Goal: Task Accomplishment & Management: Complete application form

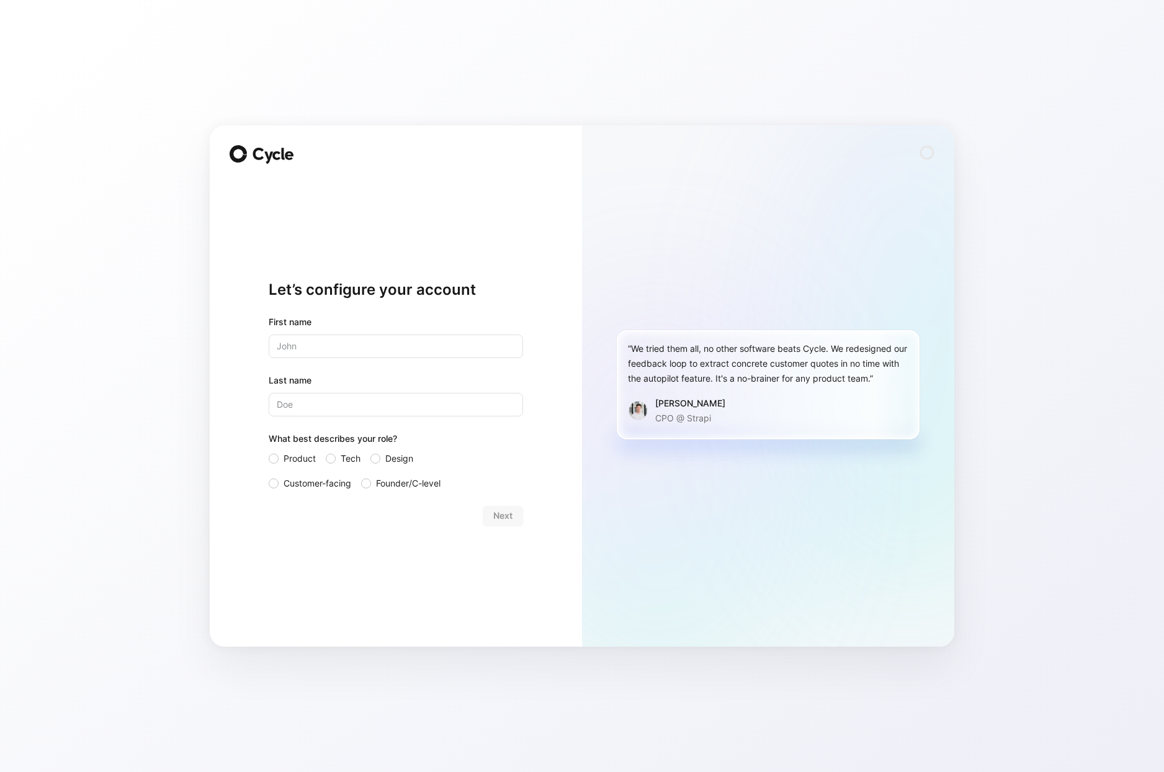
click at [928, 320] on div "“We tried them all, no other software beats Cycle. We redesigned our feedback l…" at bounding box center [768, 385] width 372 height 521
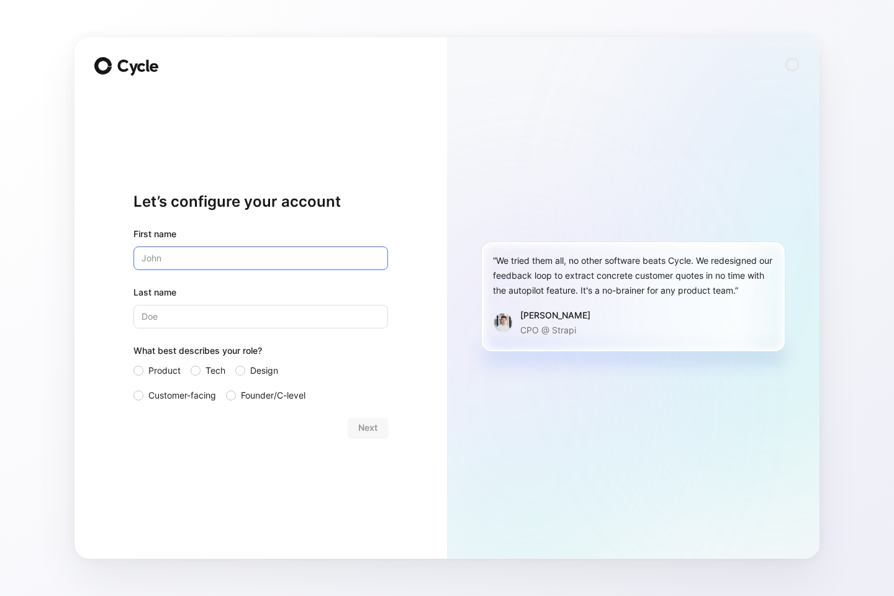
click at [189, 259] on input "text" at bounding box center [260, 258] width 254 height 24
type input "Micah"
type input "[PERSON_NAME]"
click at [247, 371] on label "Design" at bounding box center [266, 370] width 62 height 15
click at [235, 363] on input "Design" at bounding box center [235, 363] width 0 height 0
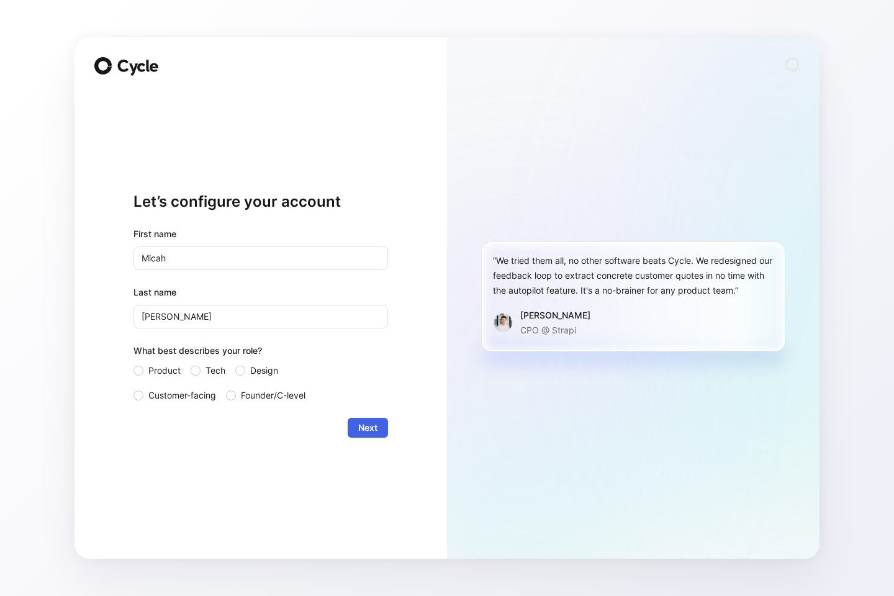
click at [372, 429] on span "Next" at bounding box center [367, 427] width 19 height 15
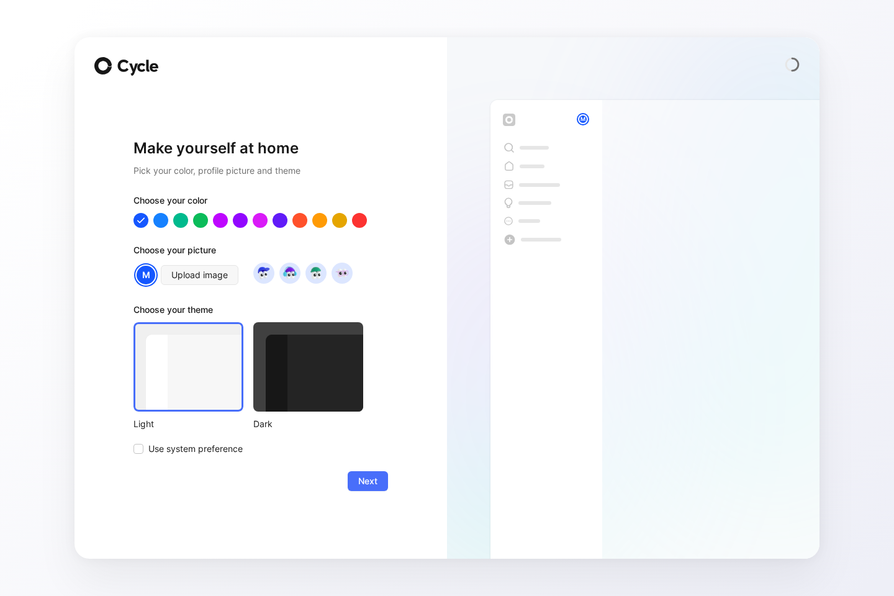
click at [272, 223] on div at bounding box center [260, 220] width 254 height 15
click at [275, 222] on div at bounding box center [280, 220] width 16 height 16
click at [317, 273] on img at bounding box center [315, 272] width 17 height 17
click at [298, 357] on div at bounding box center [308, 366] width 110 height 89
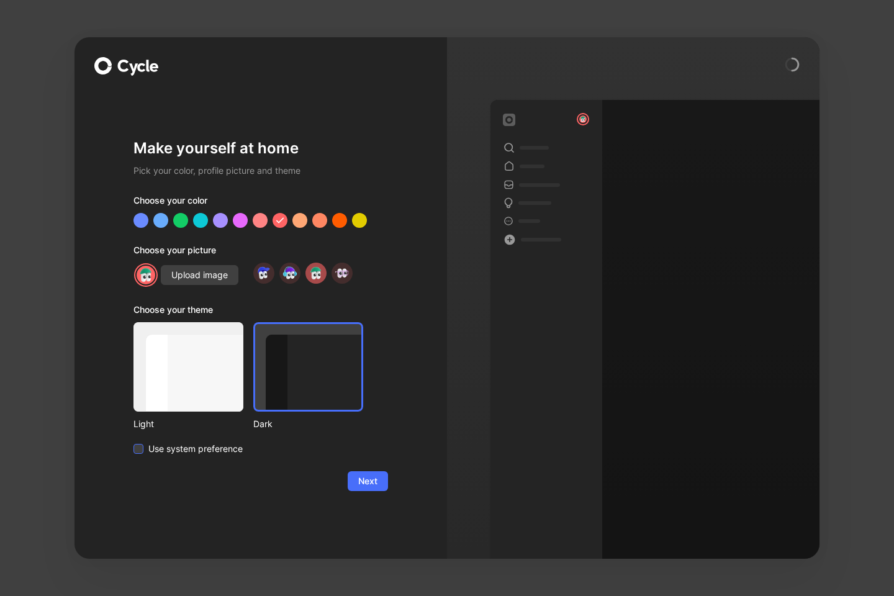
click at [182, 442] on span "Use system preference" at bounding box center [195, 448] width 94 height 15
click at [133, 441] on input "Use system preference" at bounding box center [133, 441] width 0 height 0
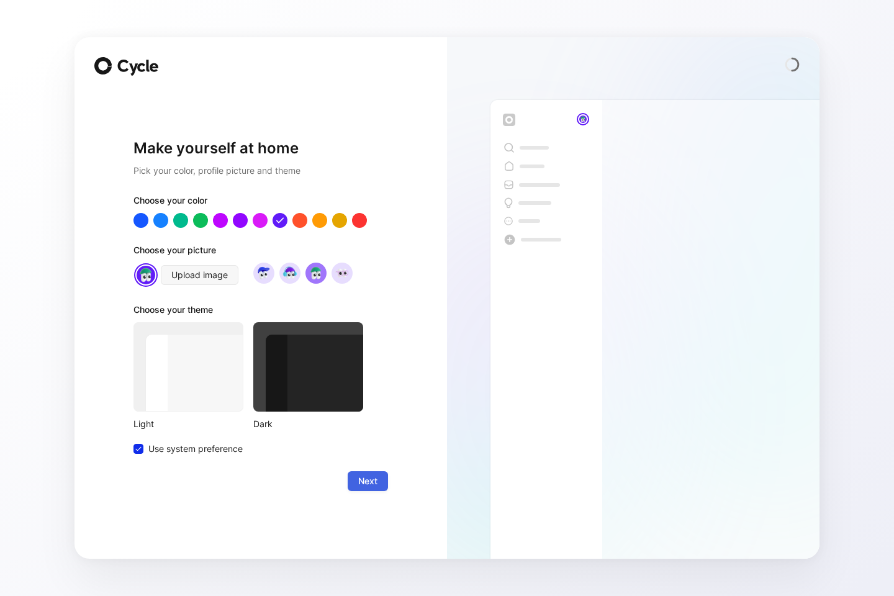
click at [359, 480] on span "Next" at bounding box center [367, 480] width 19 height 15
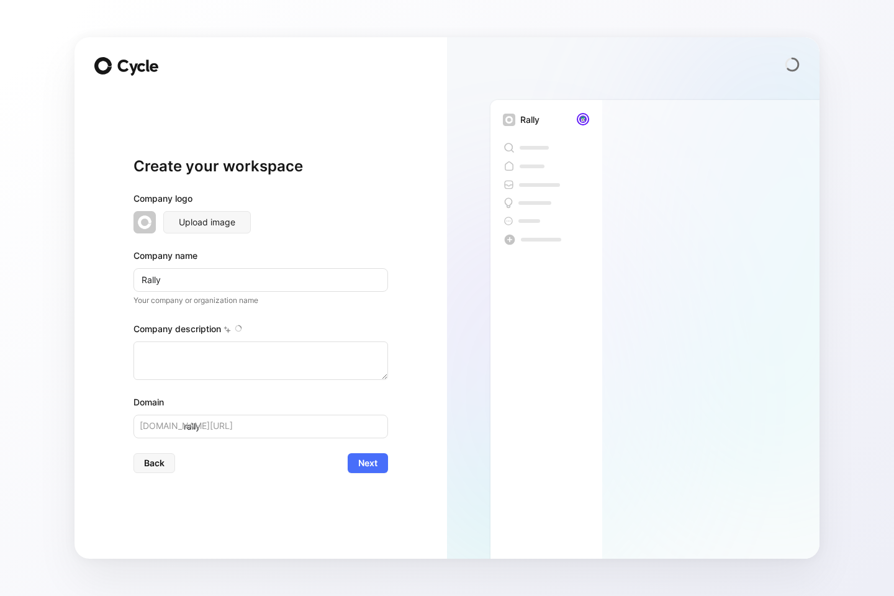
type textarea "Rally is a video storytelling tool for recording product presentations. Present…"
type input "Rally S"
type input "rally-s"
type input "Rally Sp"
type input "rally-sp"
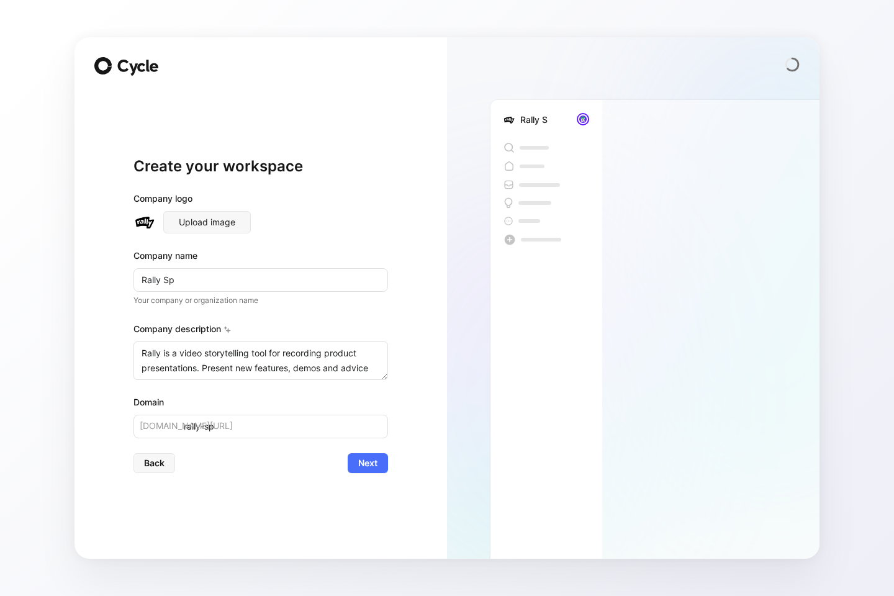
type input "Rally Spa"
type input "rally-spa"
type input "Rally Spac"
type input "rally-spac"
type input "Rally Space"
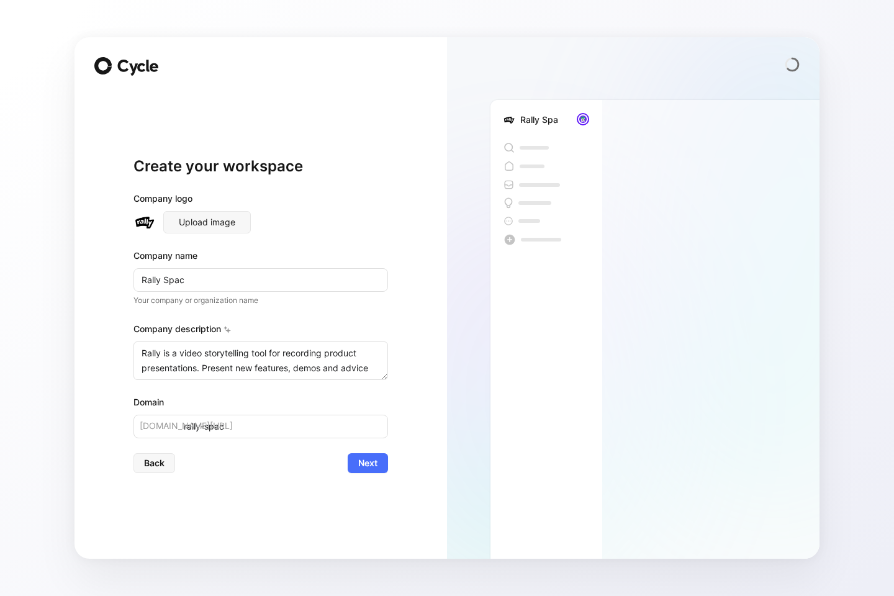
type input "rally-space"
type input "Rally Space"
drag, startPoint x: 350, startPoint y: 360, endPoint x: 379, endPoint y: 392, distance: 43.5
click at [379, 392] on div "Company logo Upload image Company name Rally Space Your company or organization…" at bounding box center [260, 314] width 254 height 247
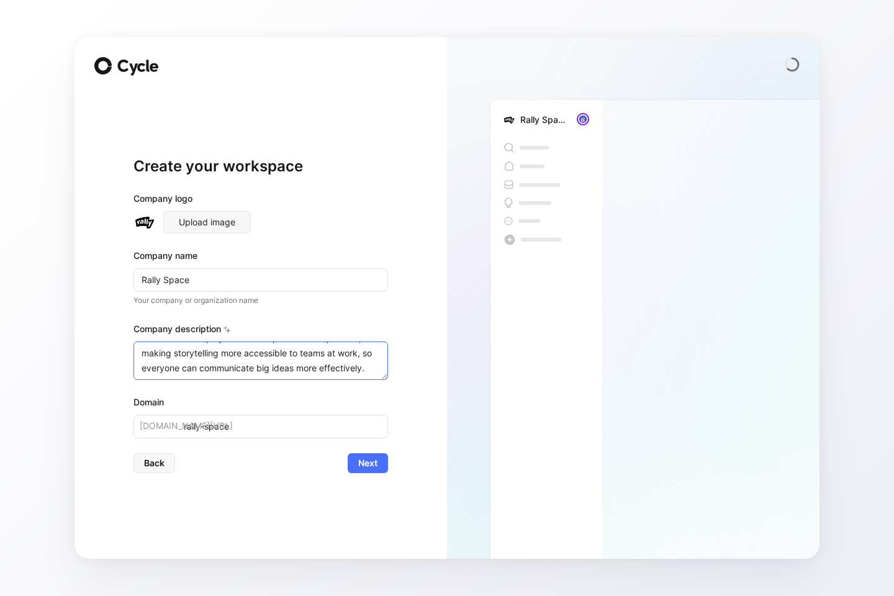
click at [353, 364] on textarea "Rally is a video storytelling tool for recording product presentations. Present…" at bounding box center [260, 360] width 254 height 38
click at [361, 454] on button "Next" at bounding box center [367, 463] width 40 height 20
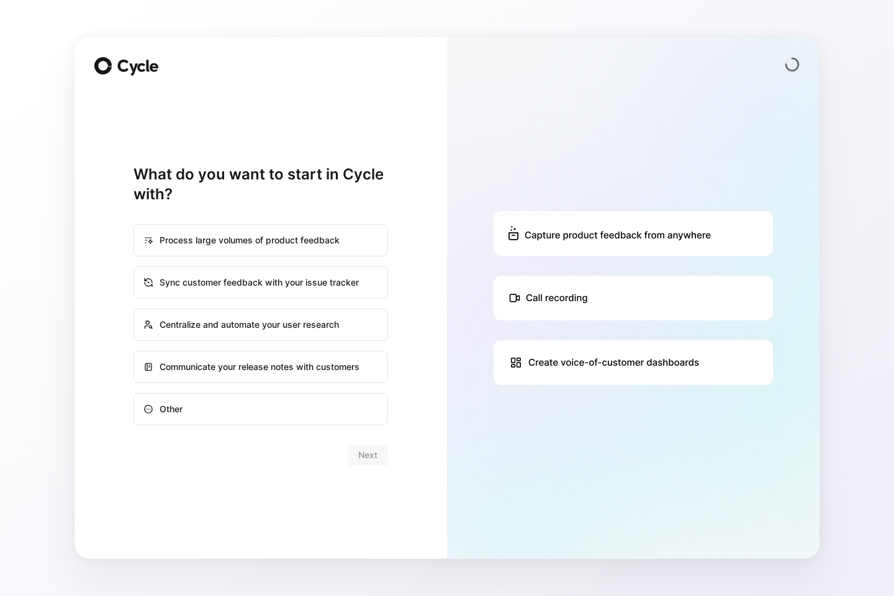
click at [312, 326] on div "Centralize and automate your user research" at bounding box center [261, 325] width 252 height 30
click at [135, 310] on input "Centralize and automate your user research" at bounding box center [134, 309] width 1 height 1
radio input "true"
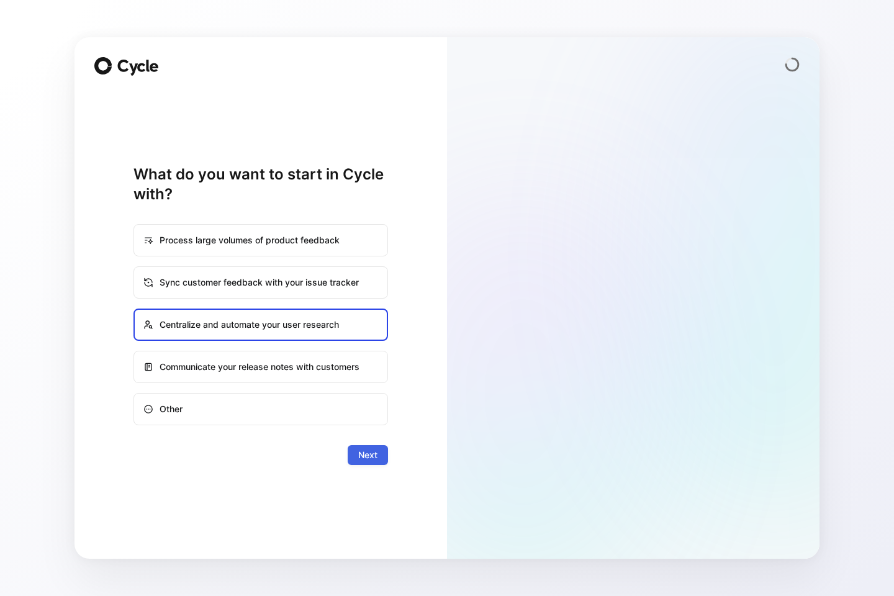
click at [360, 456] on span "Next" at bounding box center [367, 454] width 19 height 15
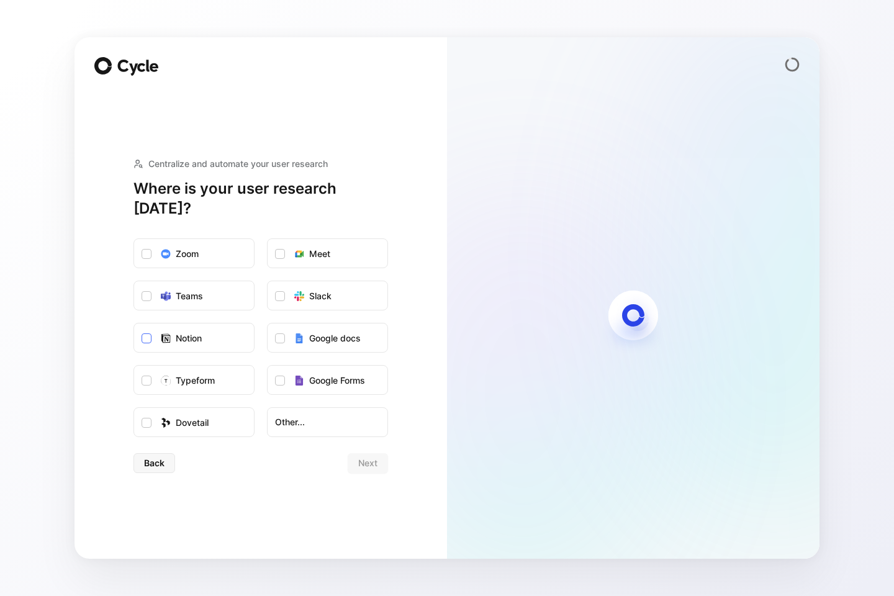
click at [212, 326] on label "Notion" at bounding box center [194, 338] width 120 height 30
click at [134, 323] on input "Notion" at bounding box center [134, 323] width 0 height 0
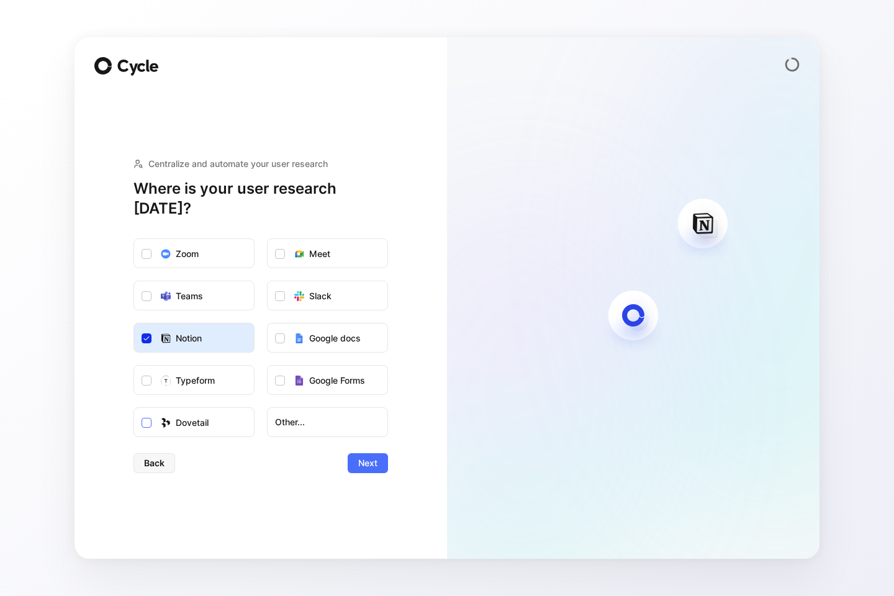
click at [237, 416] on label "Dovetail" at bounding box center [194, 423] width 120 height 30
click at [134, 408] on input "Dovetail" at bounding box center [134, 408] width 0 height 0
click at [333, 294] on label "Slack" at bounding box center [327, 296] width 120 height 30
click at [267, 281] on input "Slack" at bounding box center [267, 281] width 0 height 0
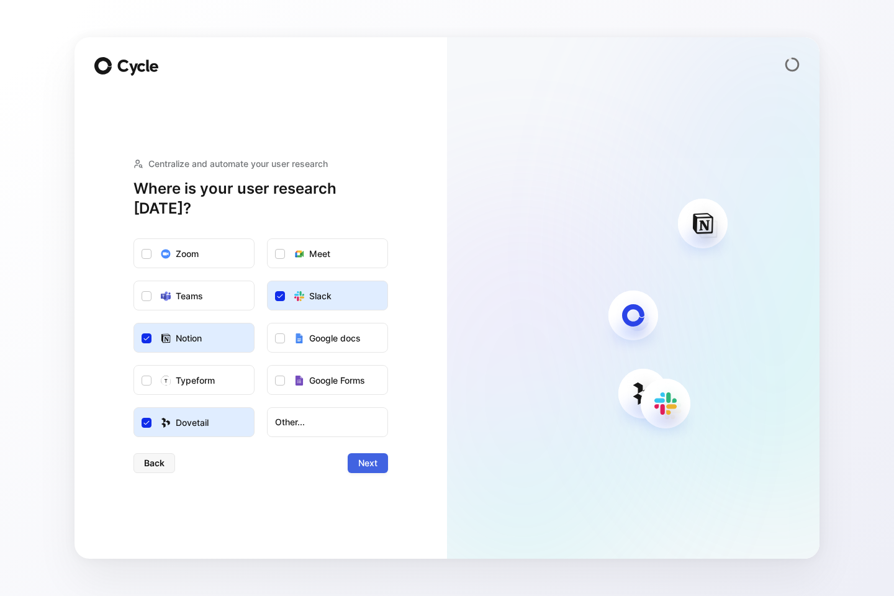
click at [363, 455] on span "Next" at bounding box center [367, 462] width 19 height 15
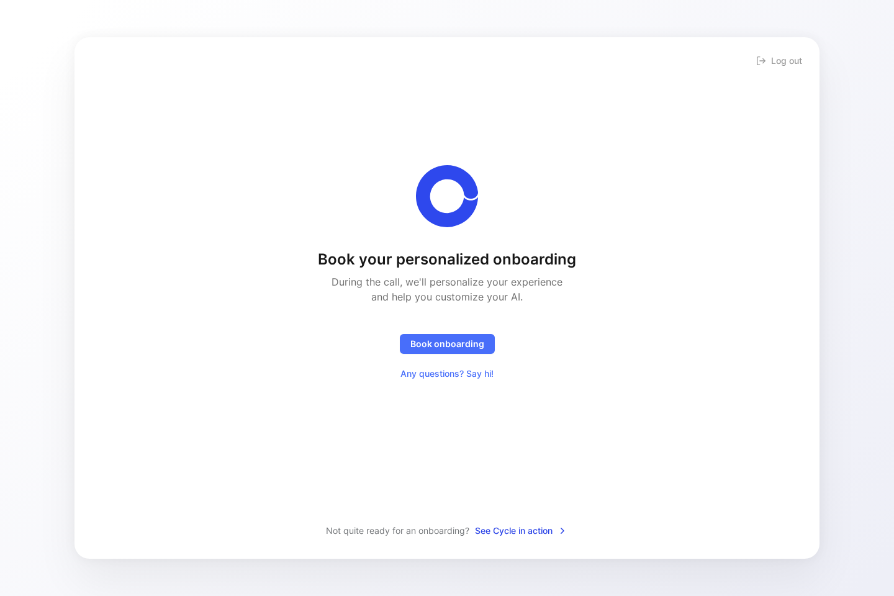
click at [380, 377] on div "Book your personalized onboarding During the call, we'll personalize your exper…" at bounding box center [447, 316] width 258 height 134
click at [526, 532] on span "See Cycle in action" at bounding box center [521, 530] width 92 height 15
click at [466, 380] on span "Any questions? Say hi!" at bounding box center [446, 373] width 93 height 15
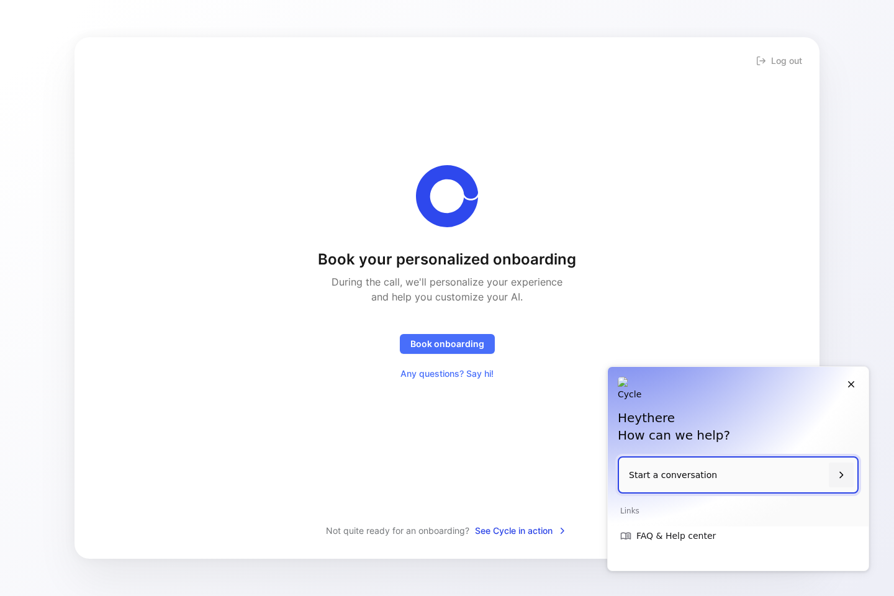
click at [573, 226] on div "Book your personalized onboarding During the call, we'll personalize your exper…" at bounding box center [446, 274] width 705 height 218
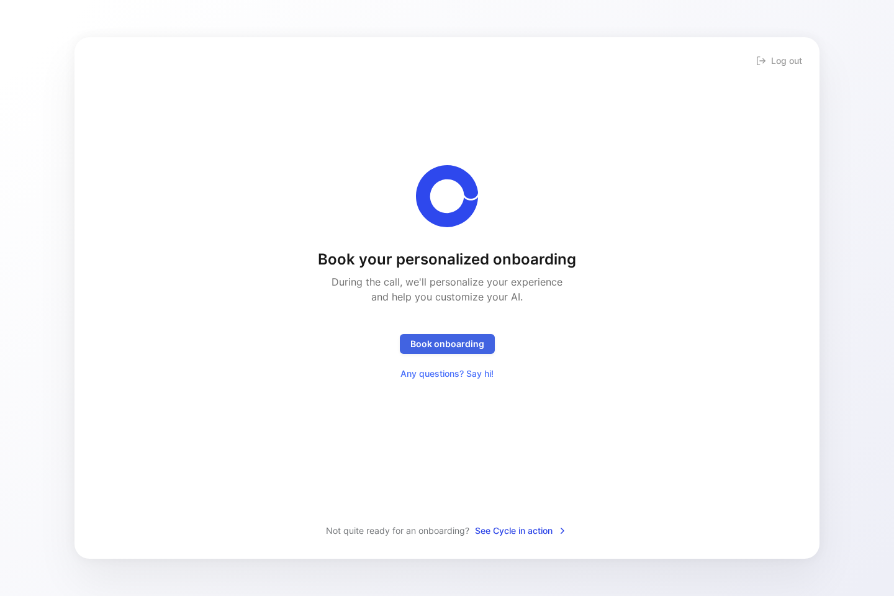
click at [431, 345] on span "Book onboarding" at bounding box center [447, 343] width 74 height 15
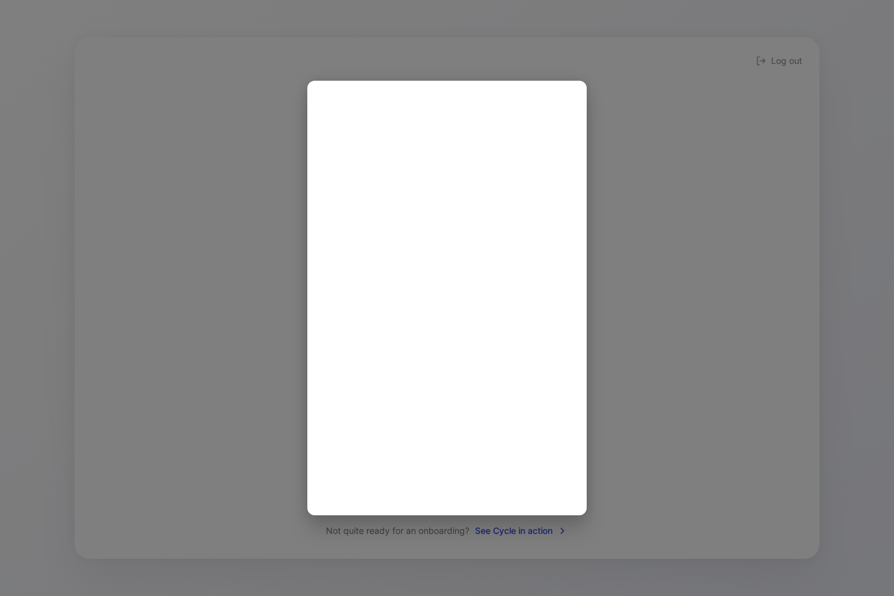
click at [761, 402] on div at bounding box center [447, 298] width 894 height 596
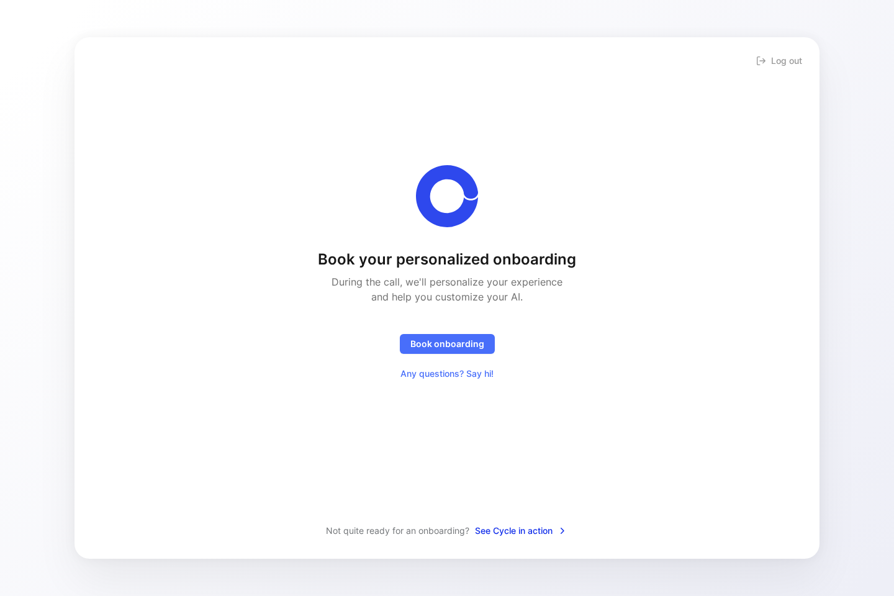
click at [502, 528] on span "See Cycle in action" at bounding box center [521, 530] width 92 height 15
